Goal: Check status: Check status

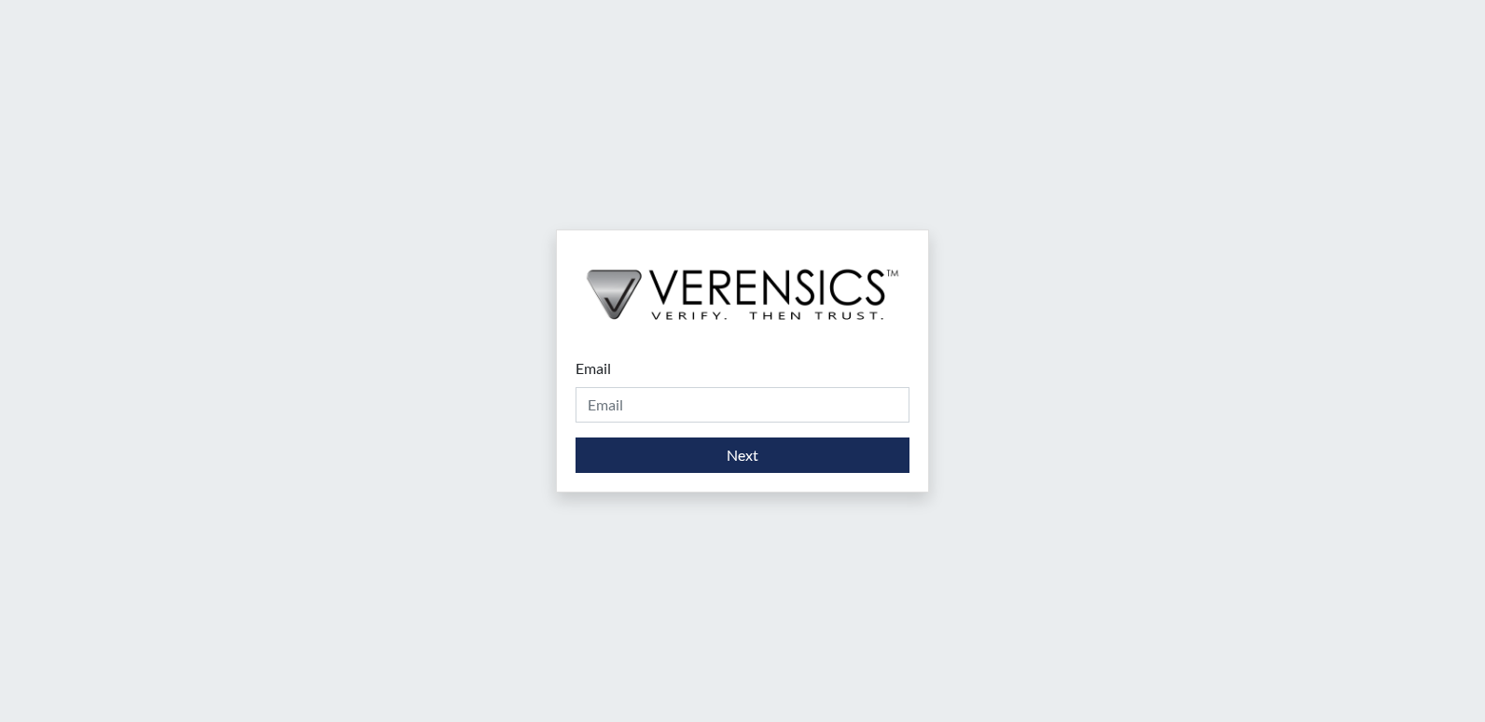
type input "[PERSON_NAME][EMAIL_ADDRESS][DOMAIN_NAME]"
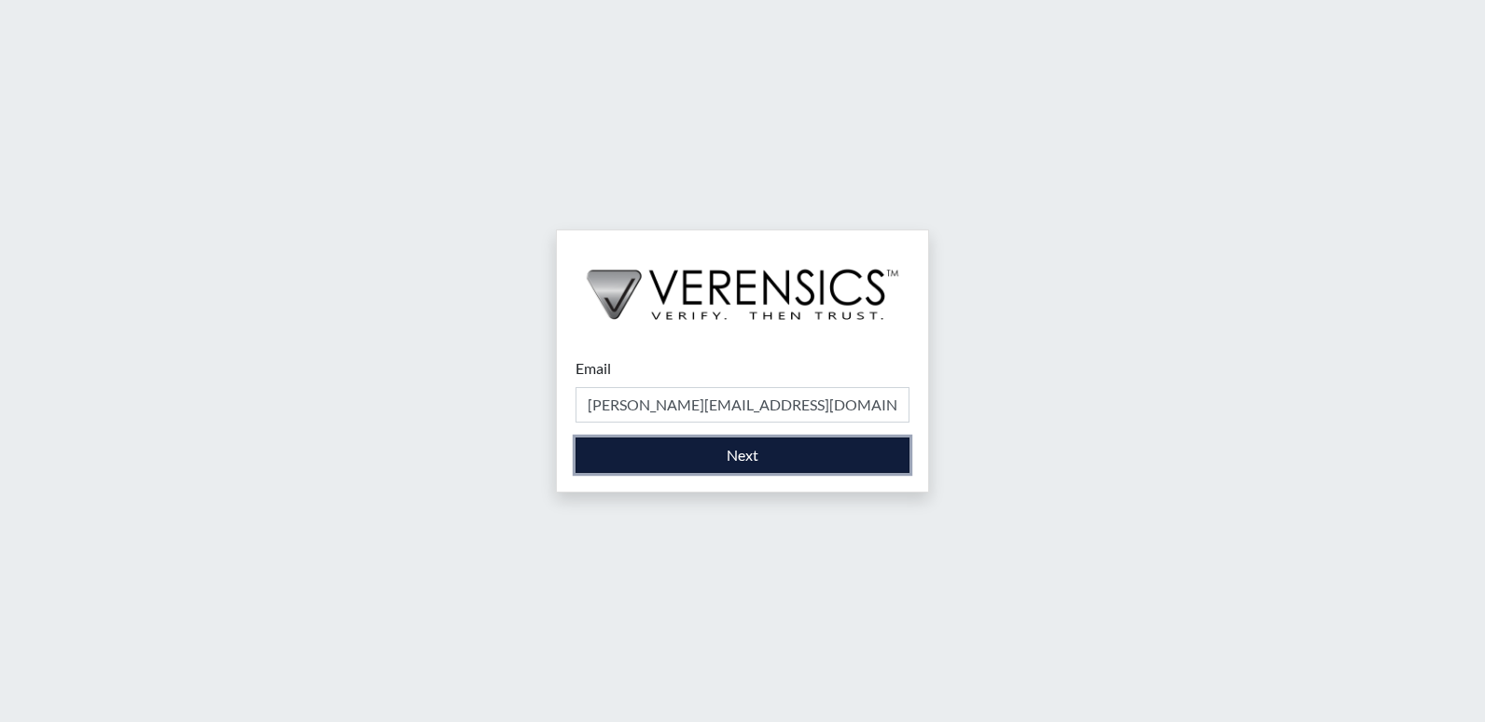
click at [703, 451] on button "Next" at bounding box center [743, 455] width 334 height 35
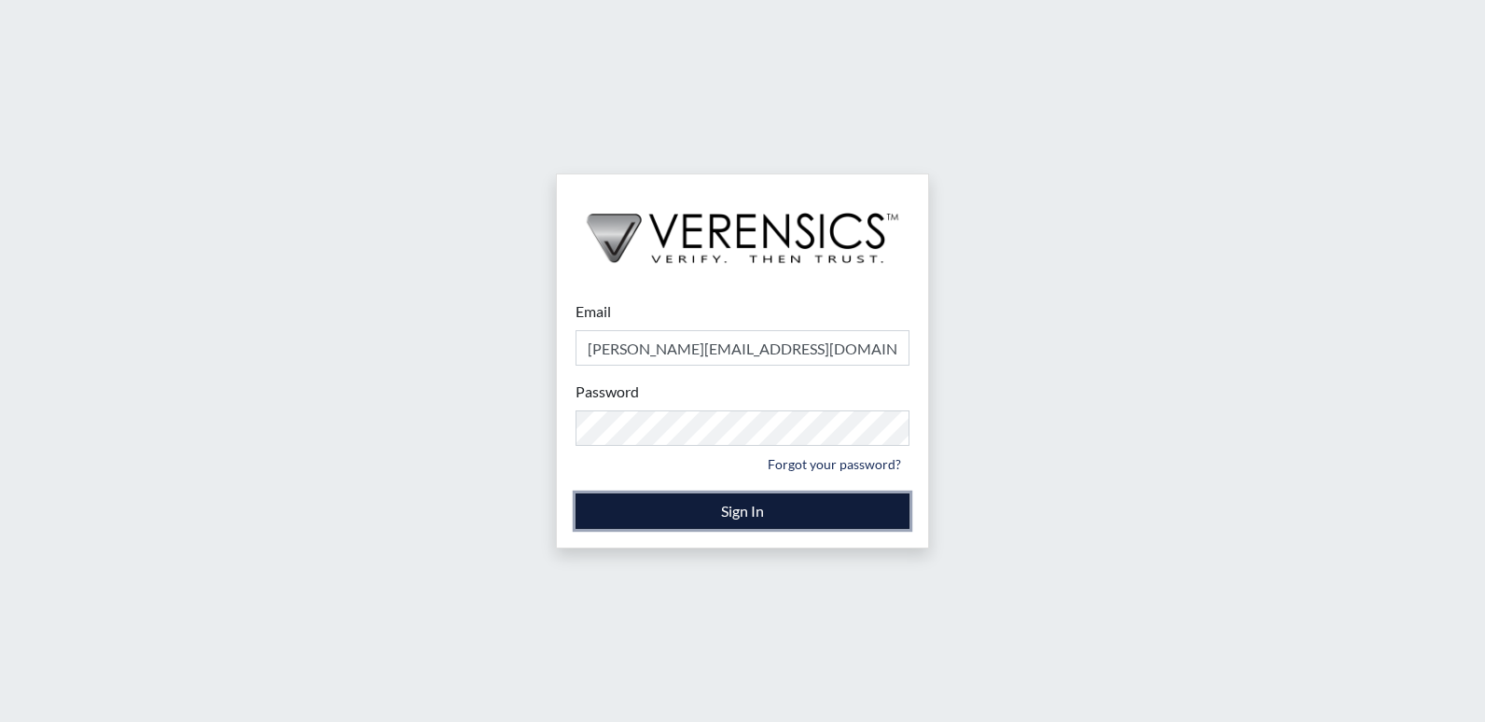
click at [695, 507] on button "Sign In" at bounding box center [743, 511] width 334 height 35
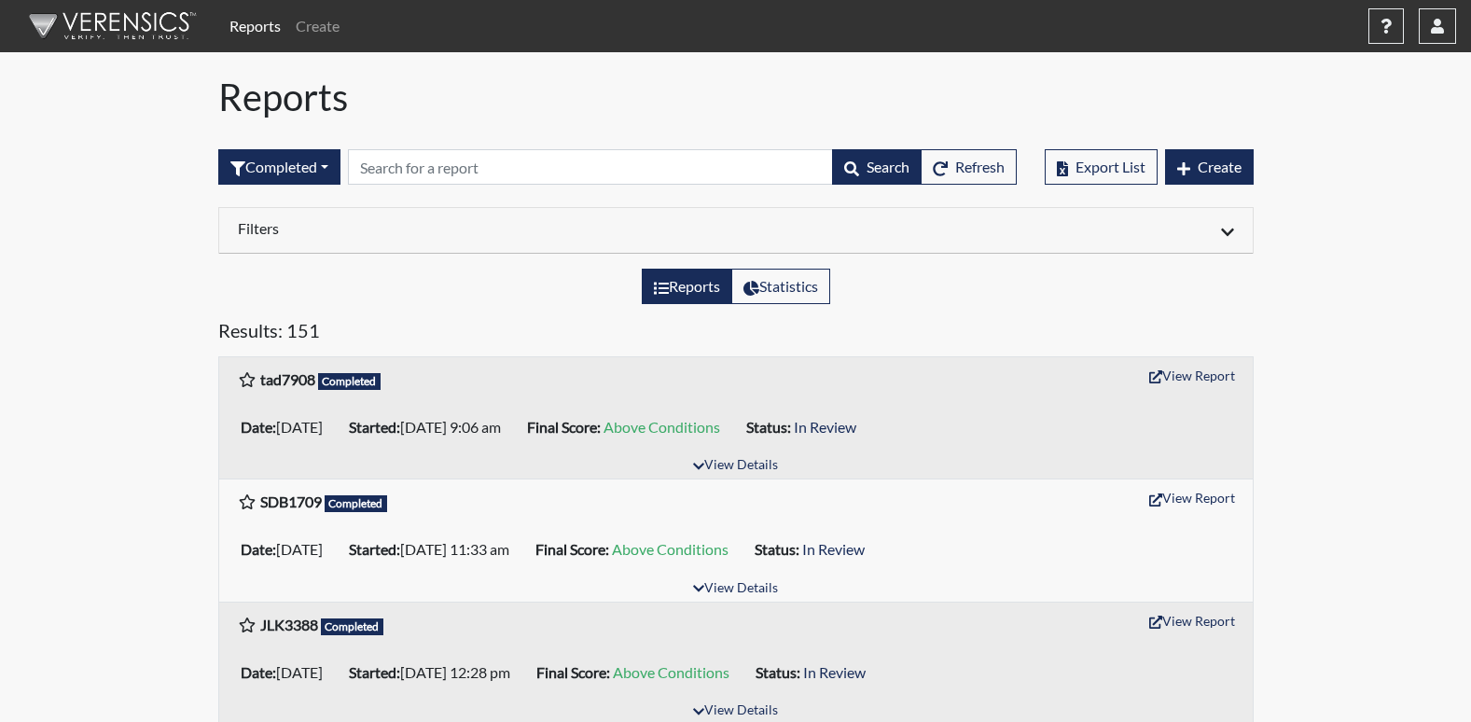
click at [1232, 236] on icon at bounding box center [1227, 232] width 13 height 15
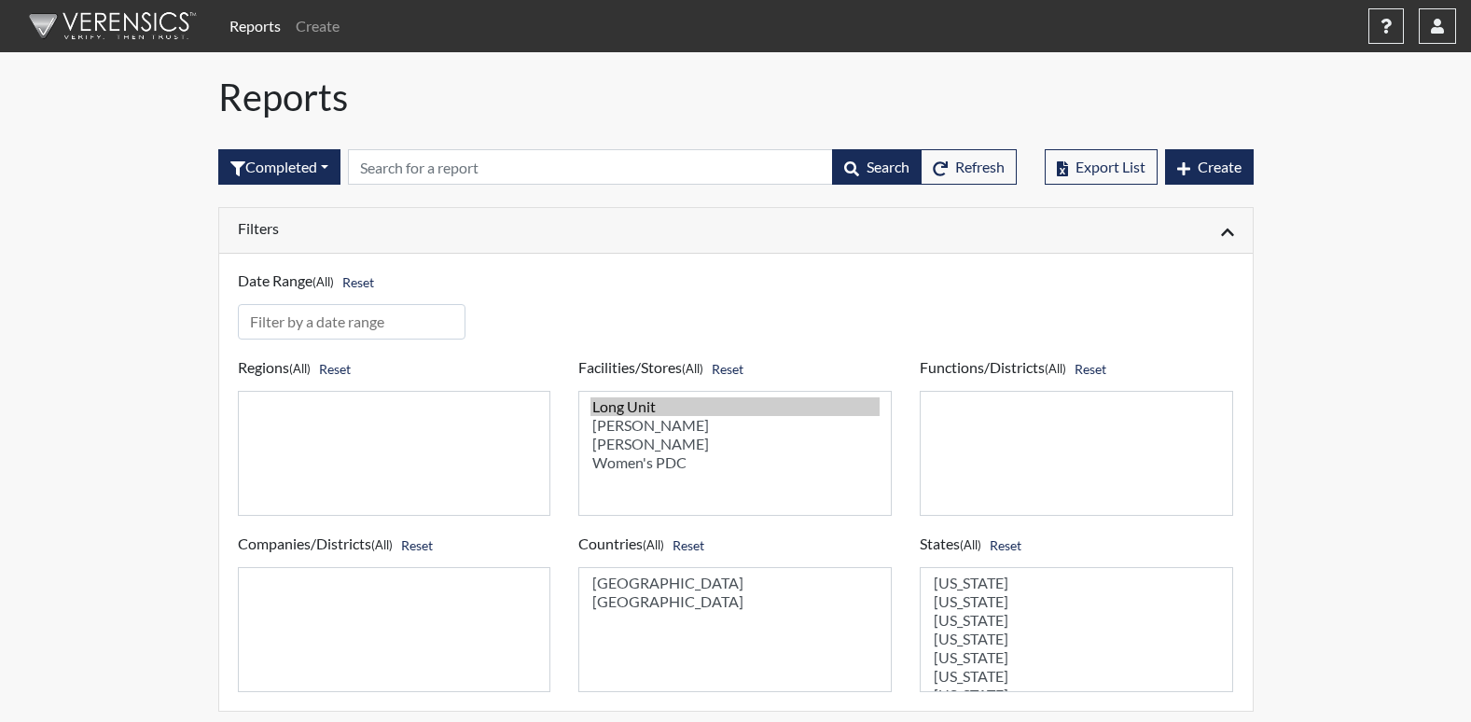
click at [1233, 236] on icon at bounding box center [1227, 232] width 13 height 15
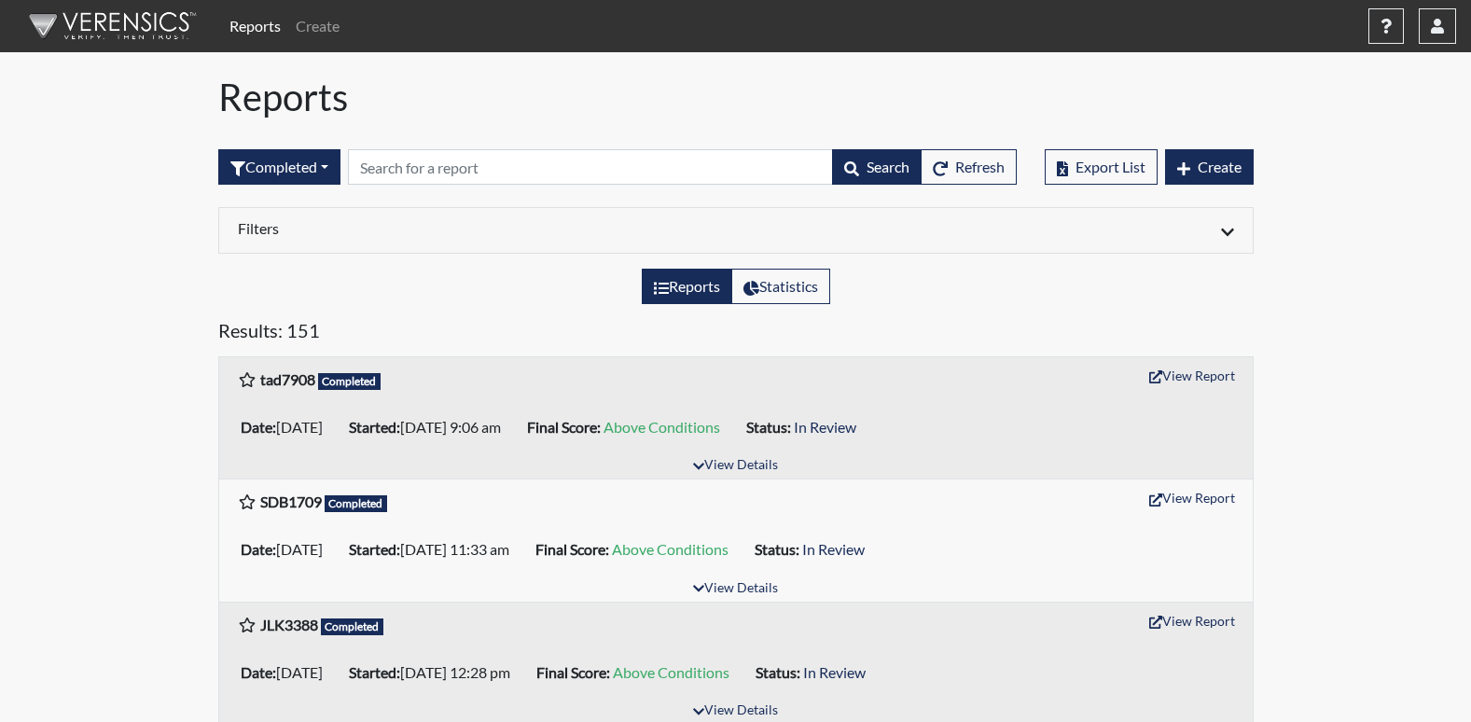
click at [697, 296] on label "Reports" at bounding box center [687, 286] width 91 height 35
click at [666, 287] on input "Reports" at bounding box center [660, 281] width 12 height 12
radio input "true"
click at [327, 172] on button "Completed" at bounding box center [279, 166] width 122 height 35
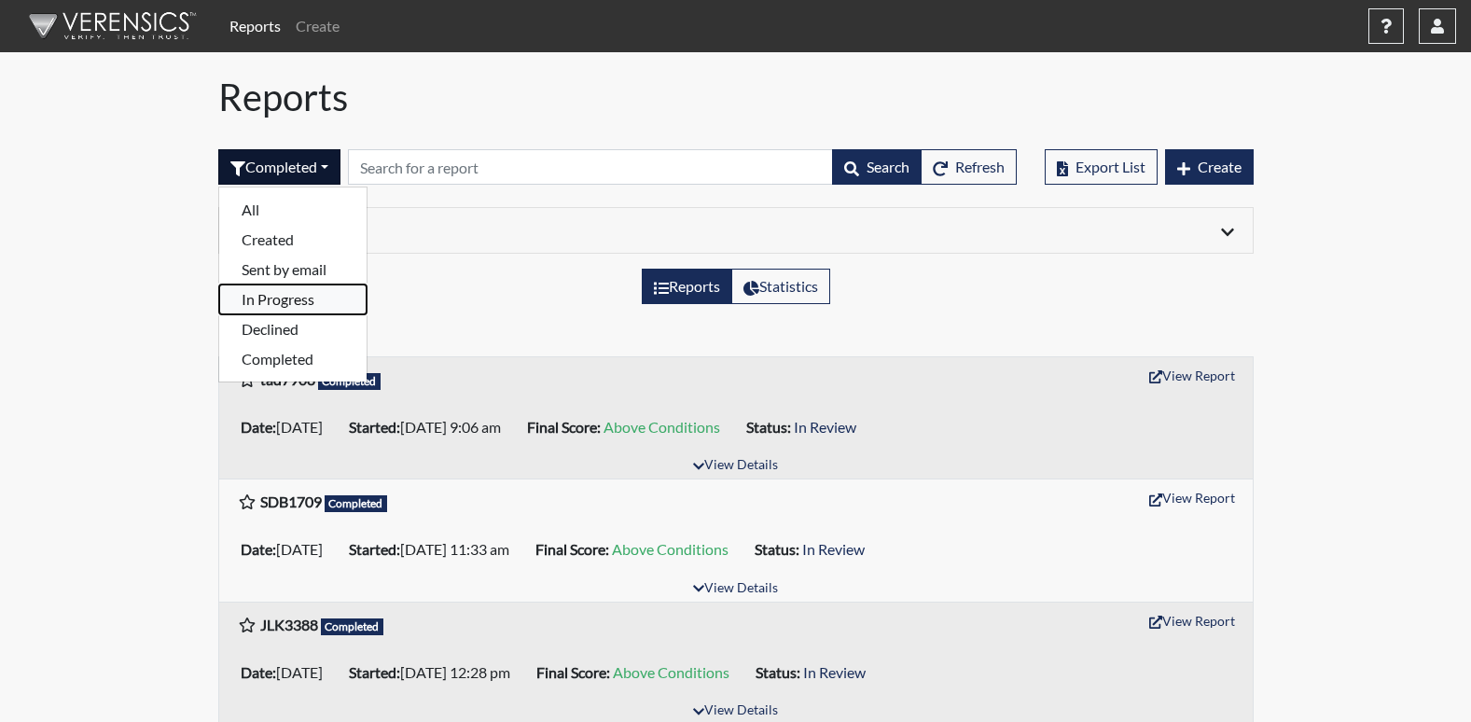
click at [285, 298] on button "In Progress" at bounding box center [292, 300] width 147 height 30
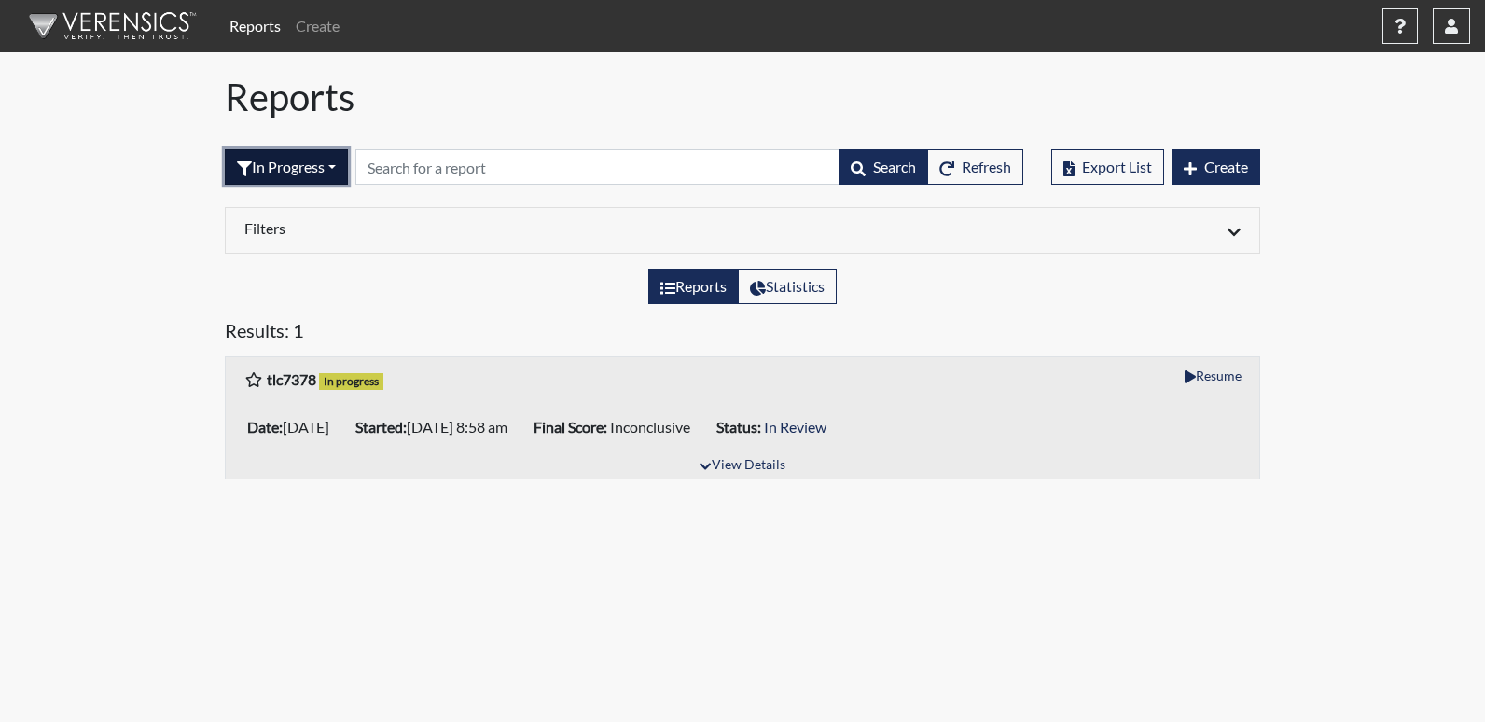
click at [341, 172] on button "In Progress" at bounding box center [286, 166] width 123 height 35
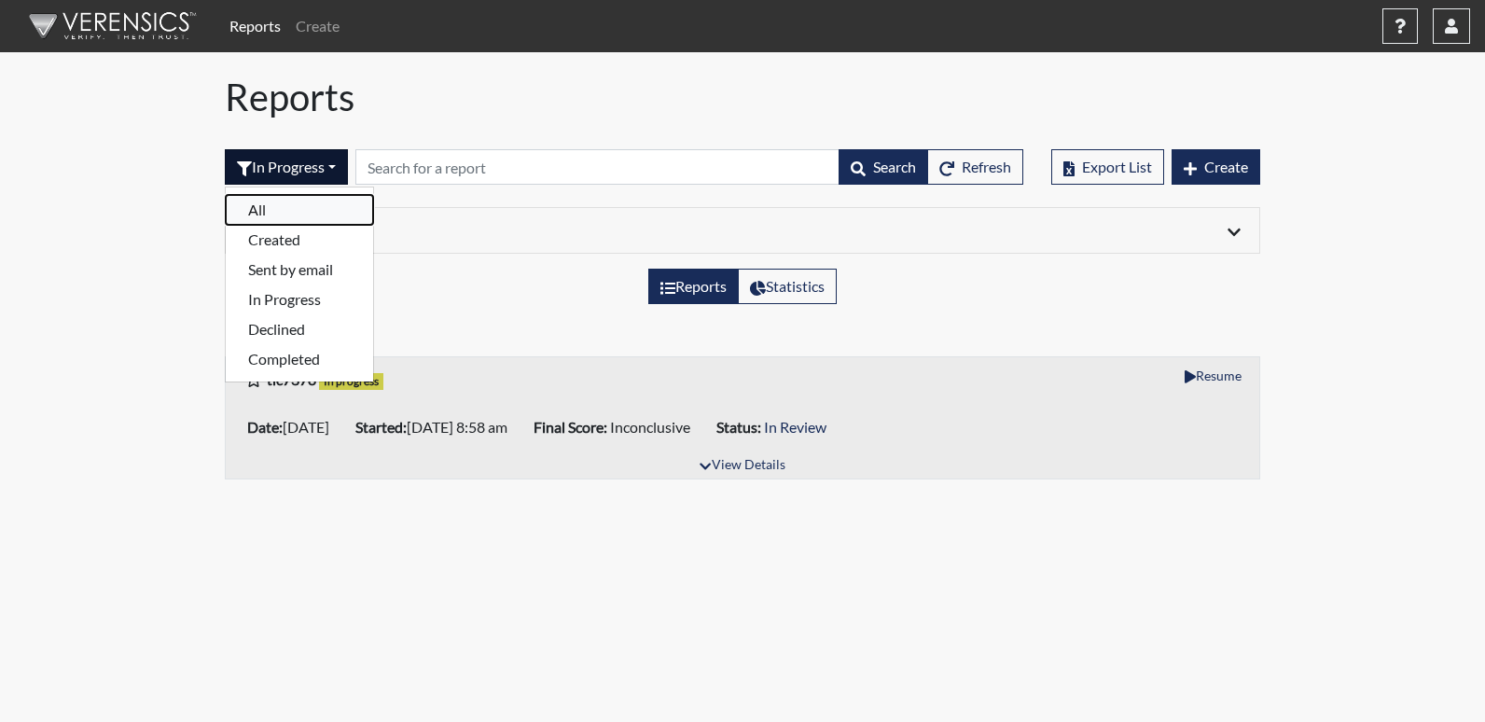
click at [264, 206] on button "All" at bounding box center [299, 210] width 147 height 30
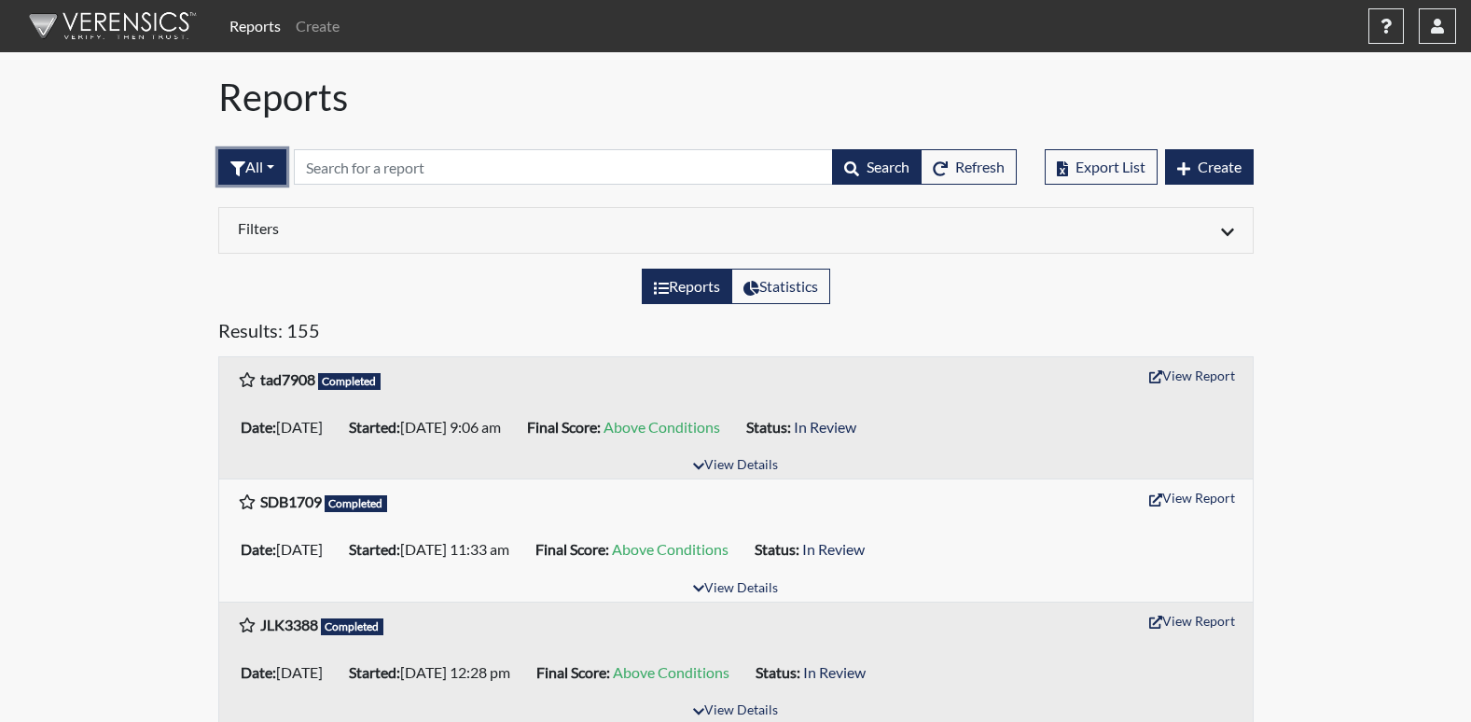
click at [281, 179] on button "All" at bounding box center [252, 166] width 68 height 35
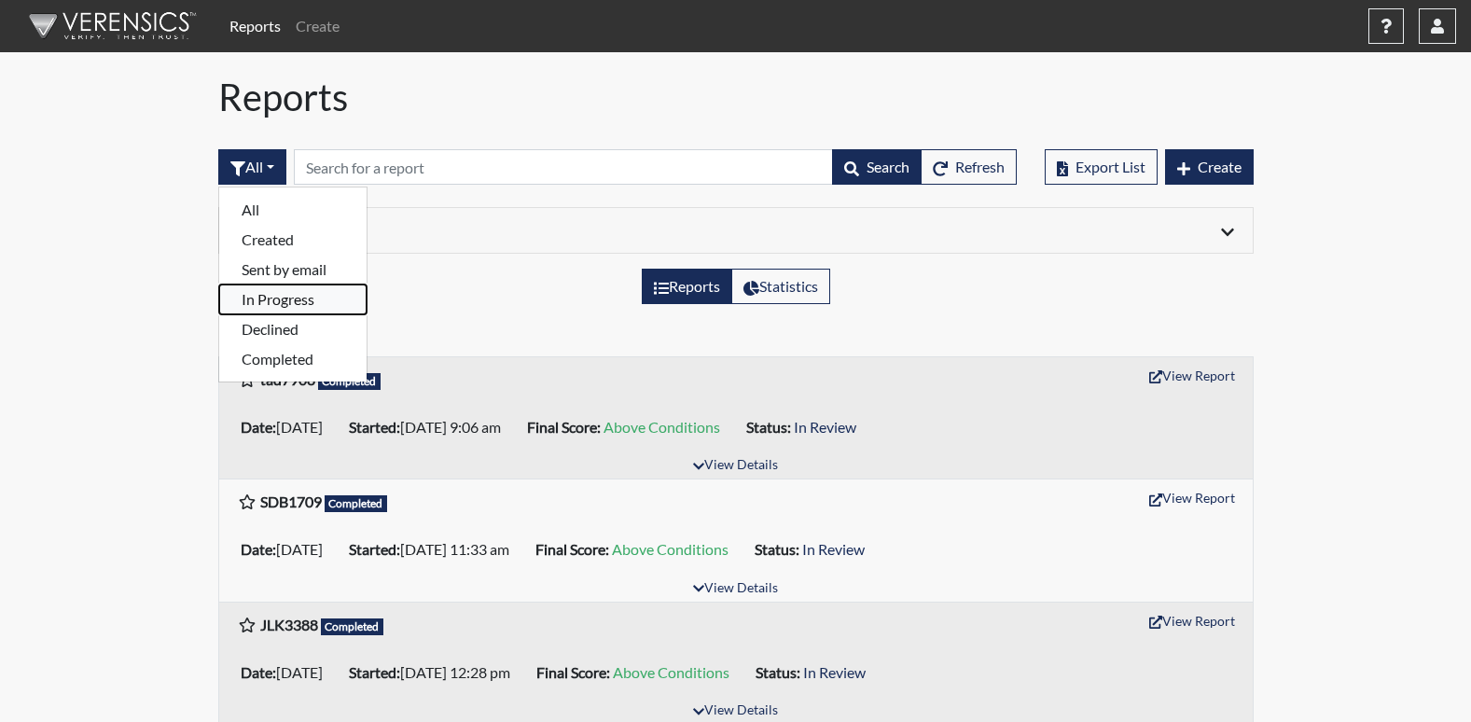
click at [276, 296] on button "In Progress" at bounding box center [292, 300] width 147 height 30
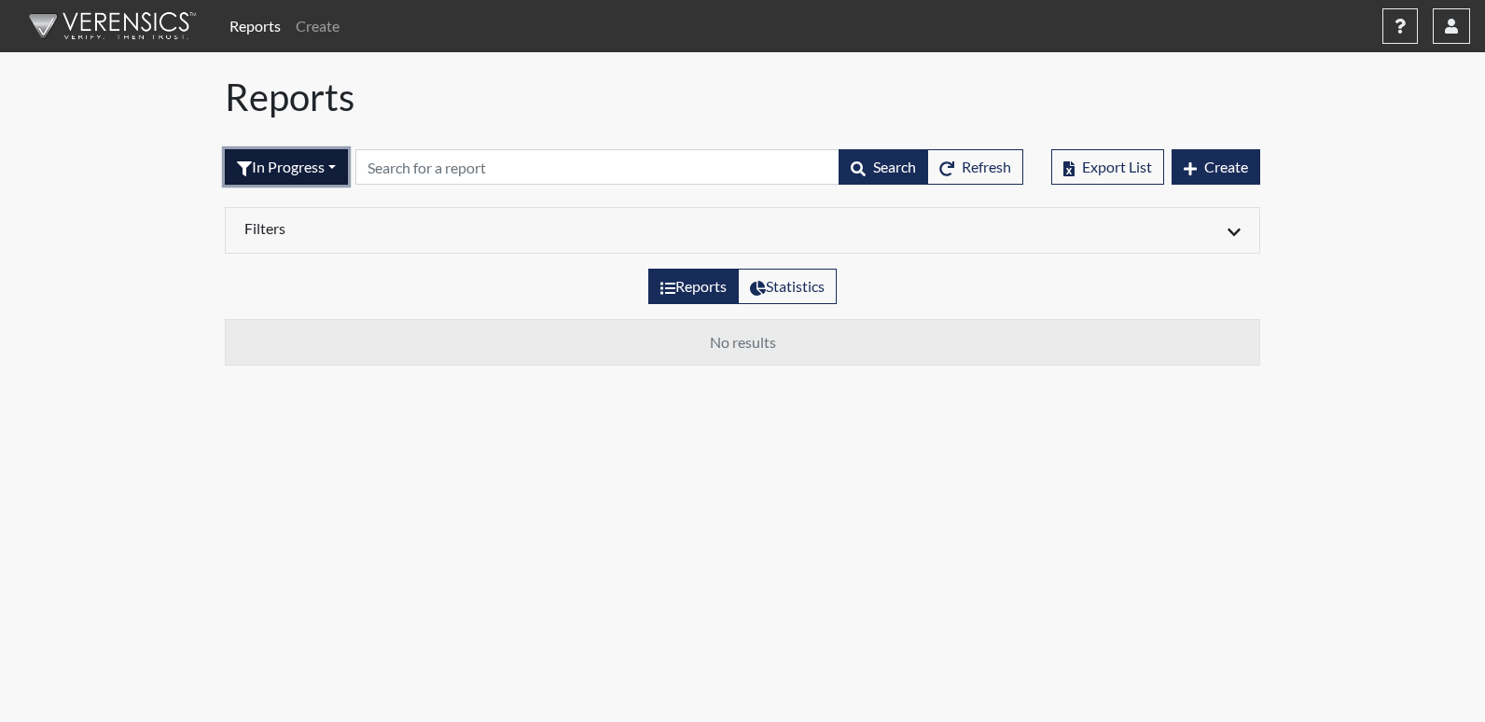
click at [341, 168] on button "In Progress" at bounding box center [286, 166] width 123 height 35
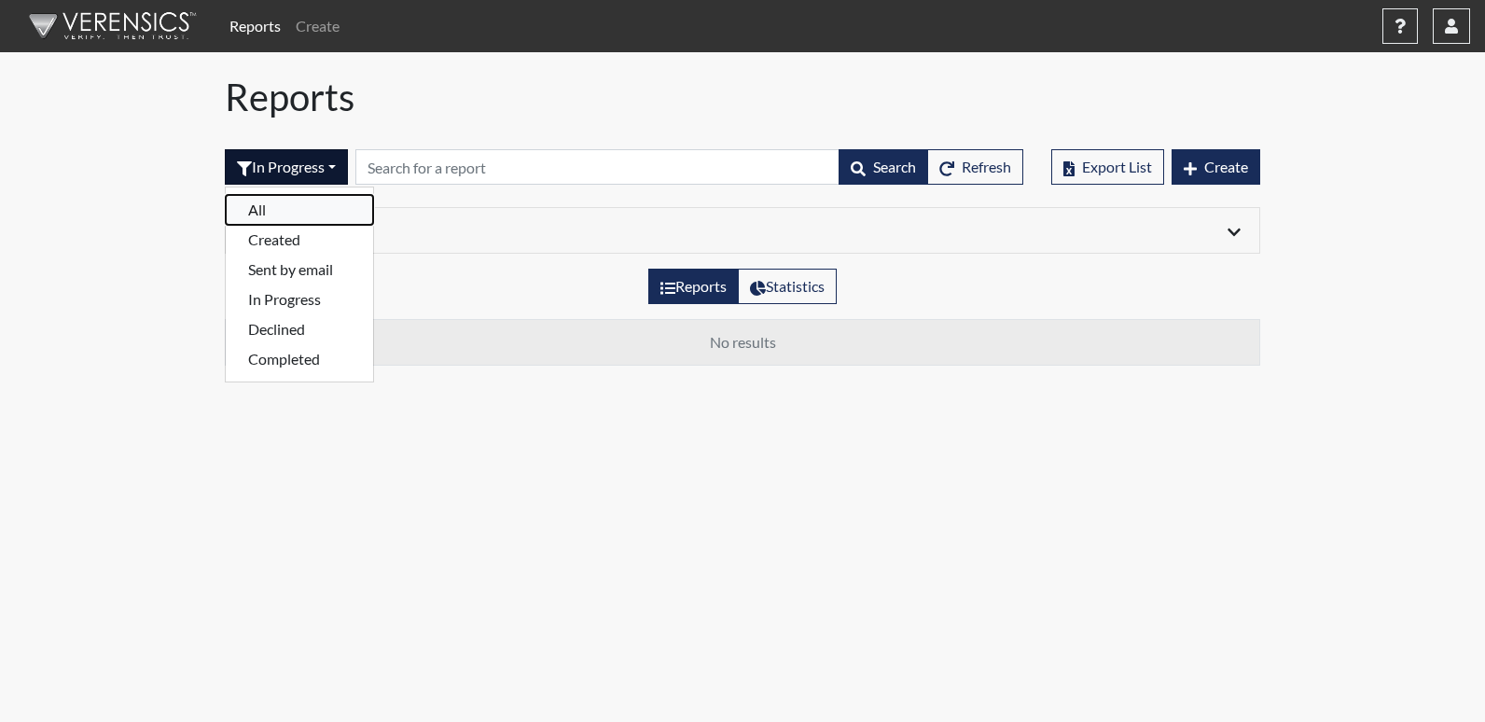
click at [261, 211] on button "All" at bounding box center [299, 210] width 147 height 30
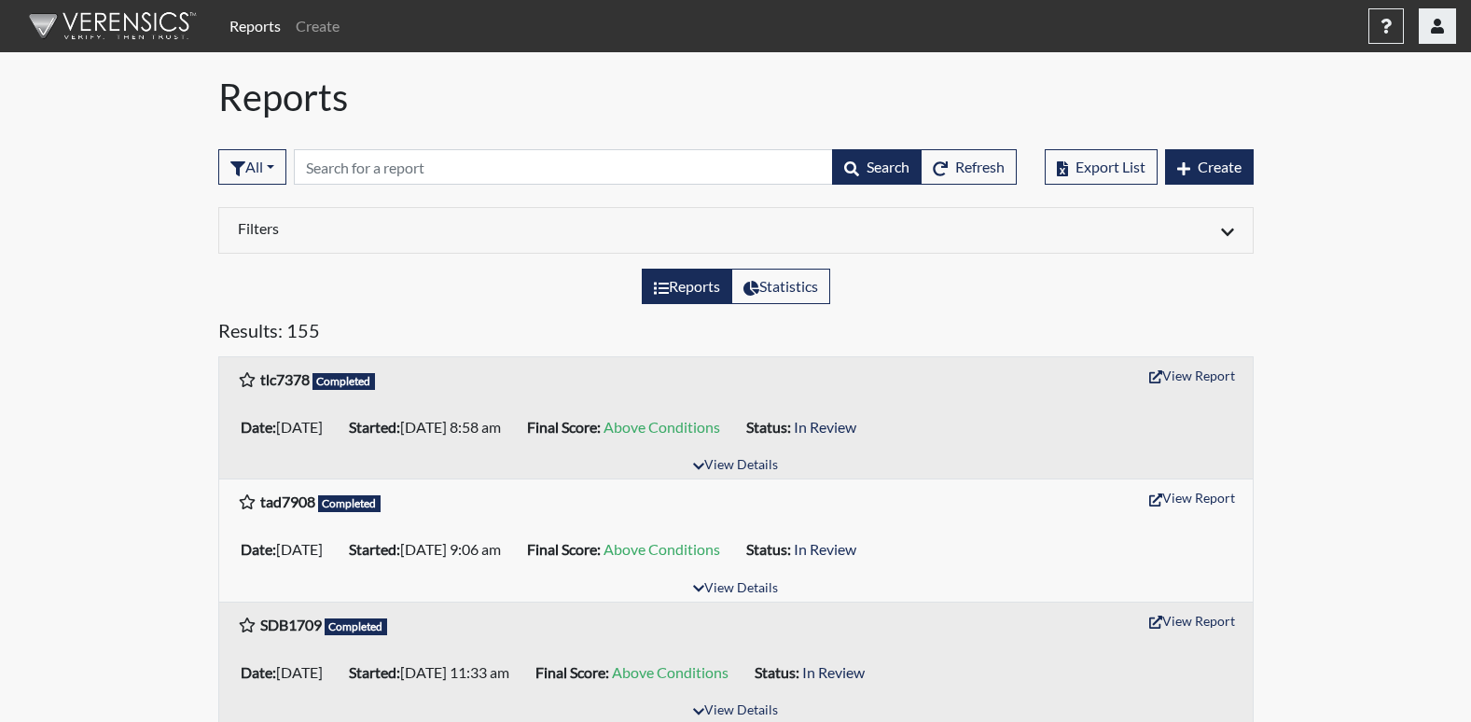
click at [1431, 27] on icon "button" at bounding box center [1437, 26] width 13 height 15
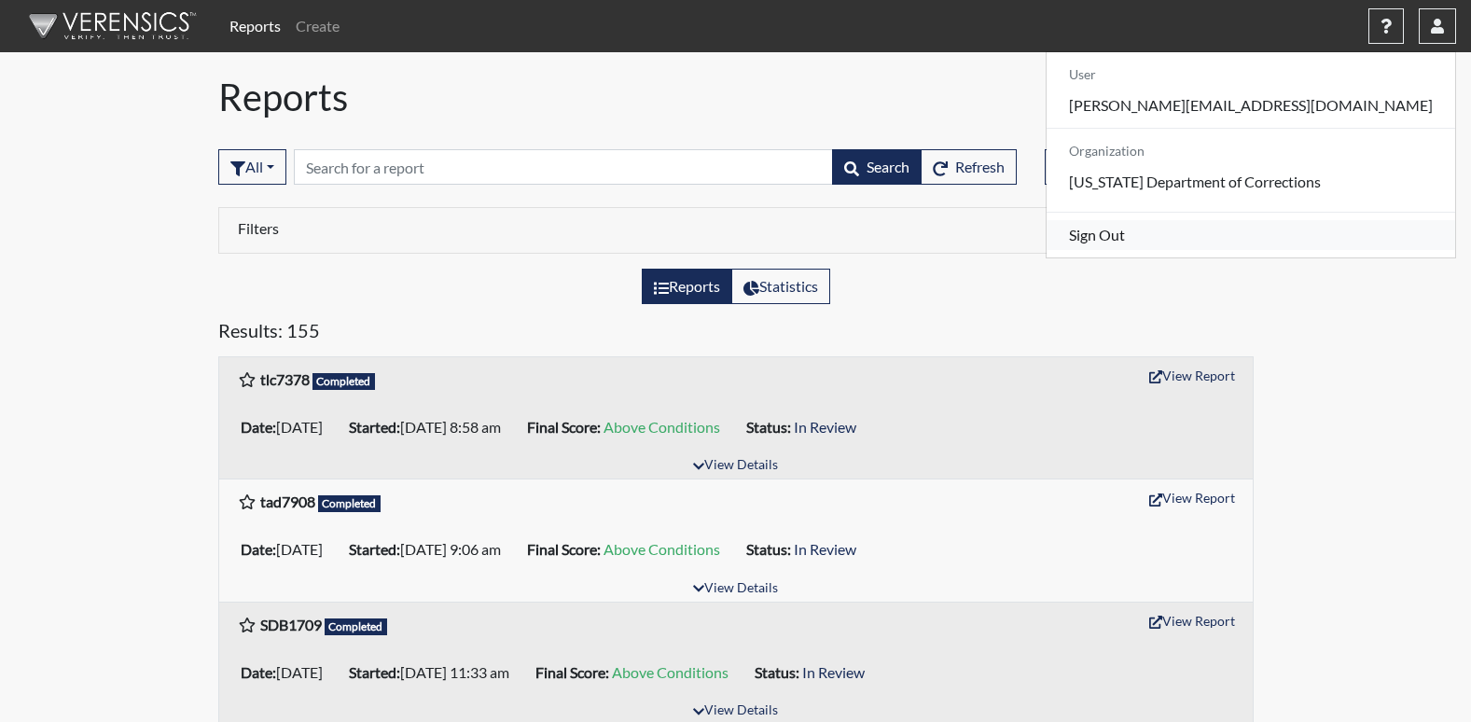
click at [1250, 250] on link "Sign Out" at bounding box center [1251, 235] width 409 height 30
